Goal: Complete application form

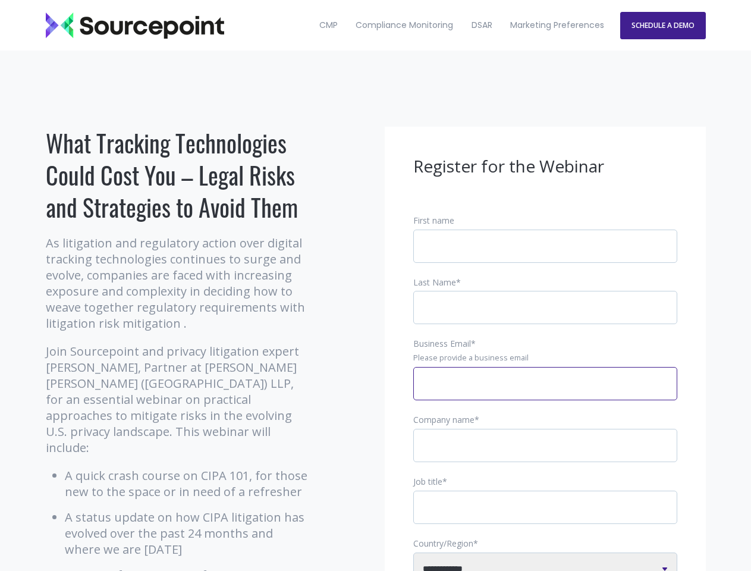
click at [546, 393] on input "Business Email *" at bounding box center [546, 383] width 264 height 33
